Goal: Contribute content

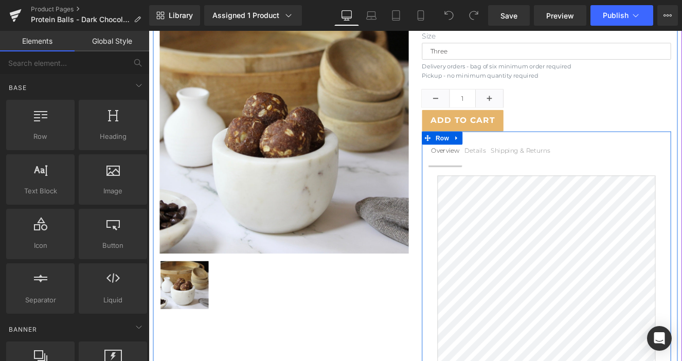
scroll to position [137, 0]
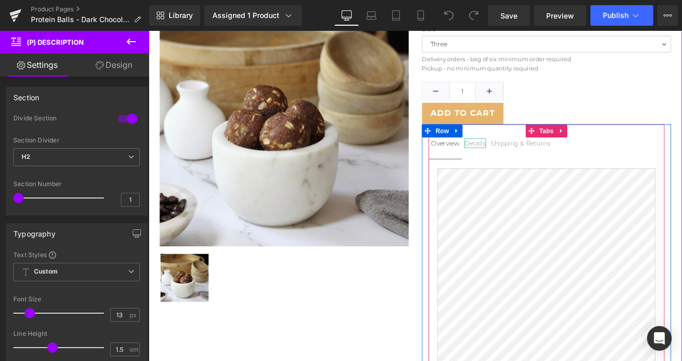
click at [541, 156] on div "Details" at bounding box center [529, 161] width 25 height 11
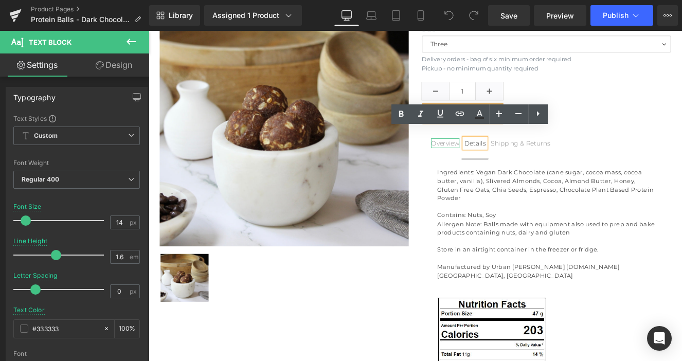
click at [492, 156] on div "Overview" at bounding box center [494, 161] width 33 height 11
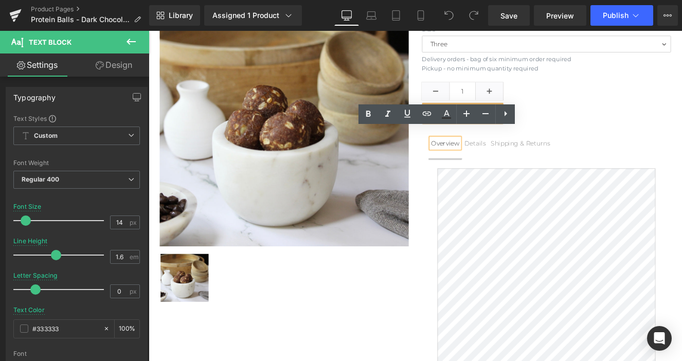
click at [542, 156] on div "Details" at bounding box center [529, 161] width 25 height 11
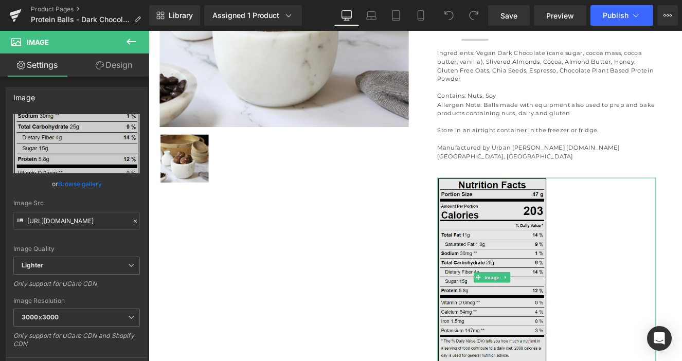
scroll to position [277, 0]
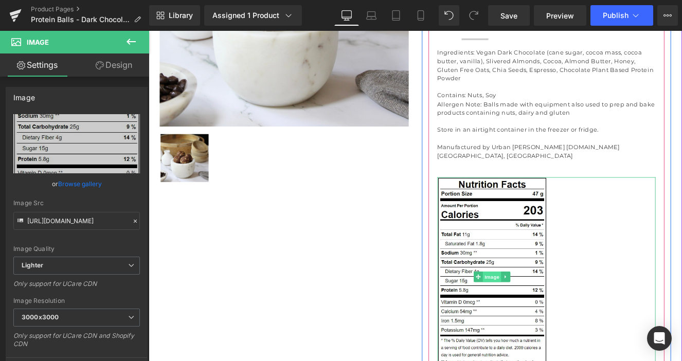
click at [552, 312] on span "Image" at bounding box center [550, 318] width 22 height 12
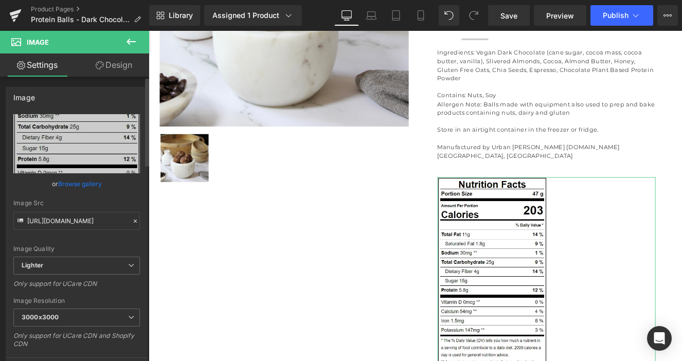
click at [95, 183] on link "Browse gallery" at bounding box center [80, 184] width 44 height 18
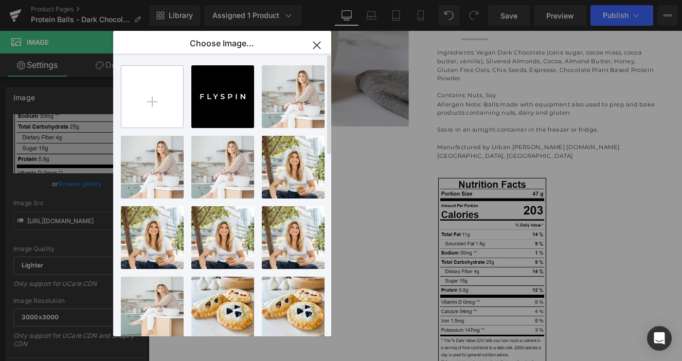
click at [156, 99] on input "file" at bounding box center [152, 97] width 62 height 62
type input "C:\fakepath\Protein Balls DC Orange label.png"
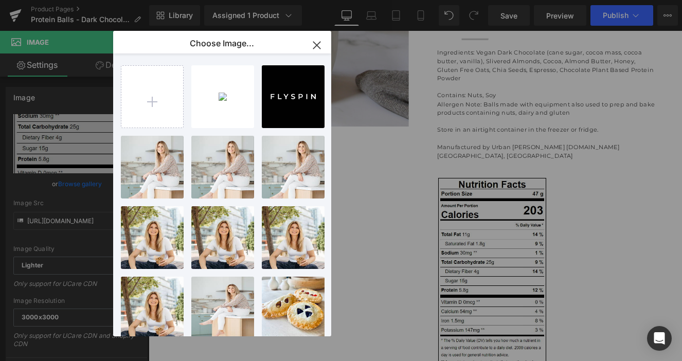
click at [67, 0] on div "Image You are previewing how the will restyle your page. You can not edit Eleme…" at bounding box center [341, 0] width 682 height 0
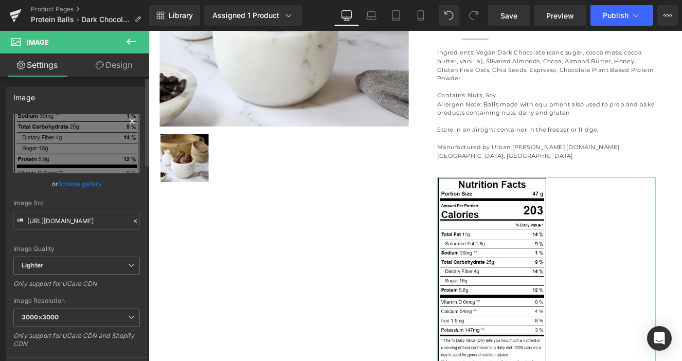
click at [127, 121] on icon at bounding box center [132, 121] width 12 height 12
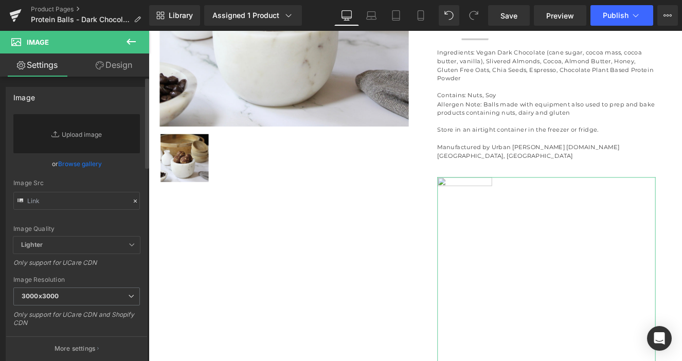
click at [88, 163] on link "Browse gallery" at bounding box center [80, 164] width 44 height 18
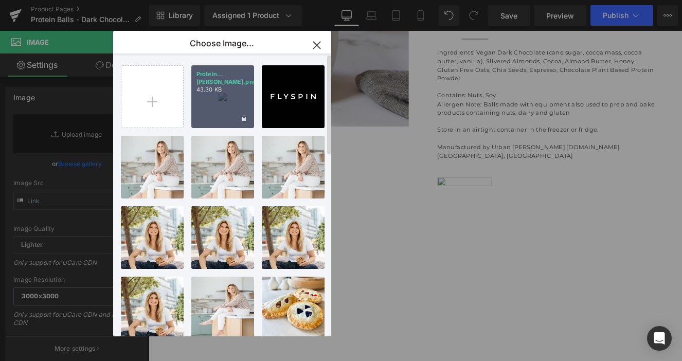
click at [207, 102] on div "Protein...[PERSON_NAME].png 43.30 KB" at bounding box center [222, 96] width 63 height 63
type input "[URL][DOMAIN_NAME]"
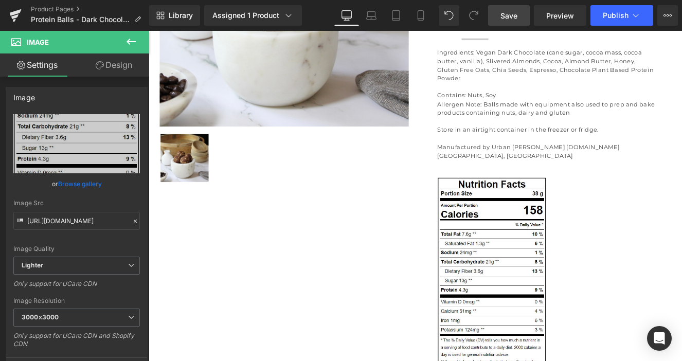
click at [507, 14] on span "Save" at bounding box center [509, 15] width 17 height 11
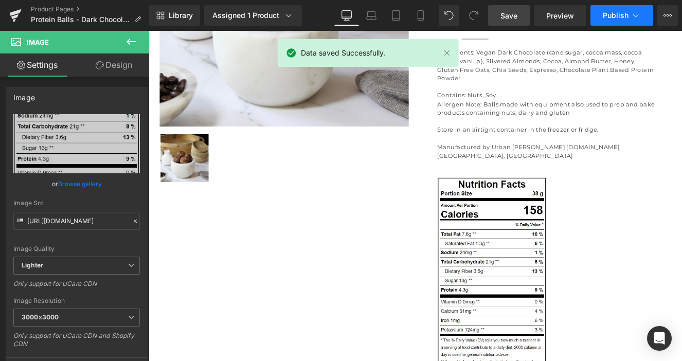
click at [611, 21] on button "Publish" at bounding box center [622, 15] width 63 height 21
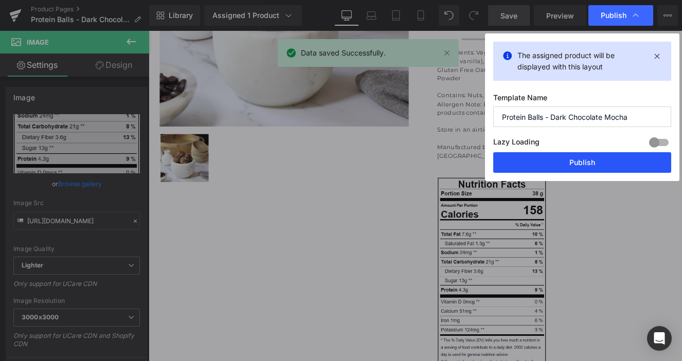
click at [592, 162] on button "Publish" at bounding box center [582, 162] width 178 height 21
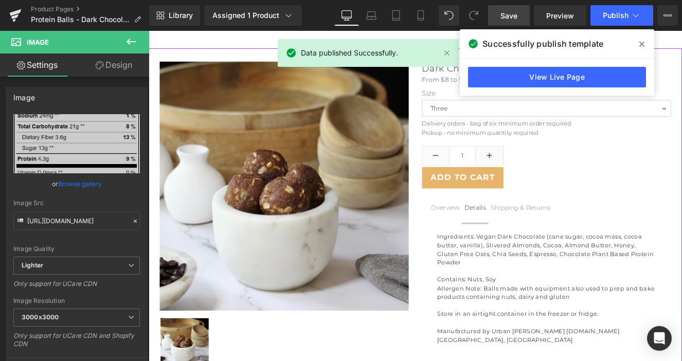
scroll to position [0, 0]
